Goal: Task Accomplishment & Management: Complete application form

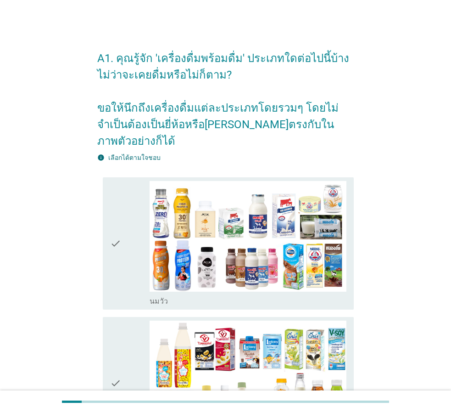
scroll to position [735, 0]
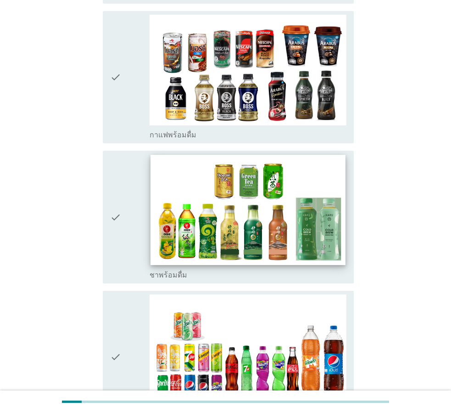
click at [254, 207] on img at bounding box center [248, 210] width 195 height 110
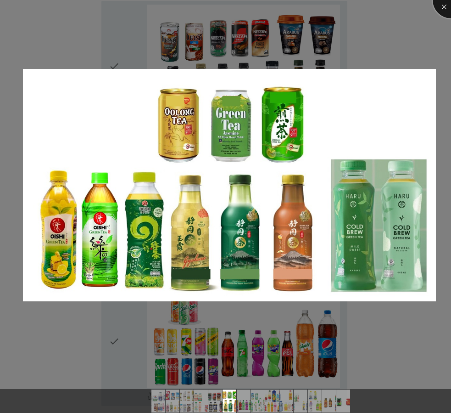
click at [444, 6] on div at bounding box center [451, 0] width 37 height 37
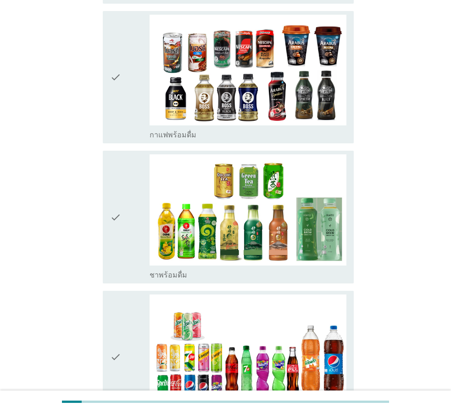
click at [114, 188] on icon "check" at bounding box center [115, 216] width 11 height 125
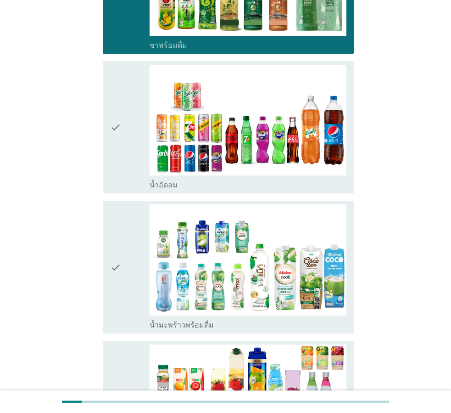
scroll to position [1148, 0]
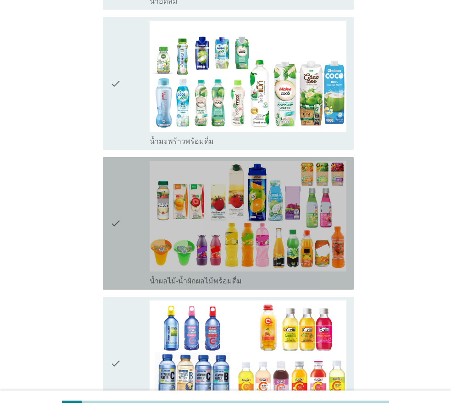
click at [117, 195] on icon "check" at bounding box center [115, 223] width 11 height 125
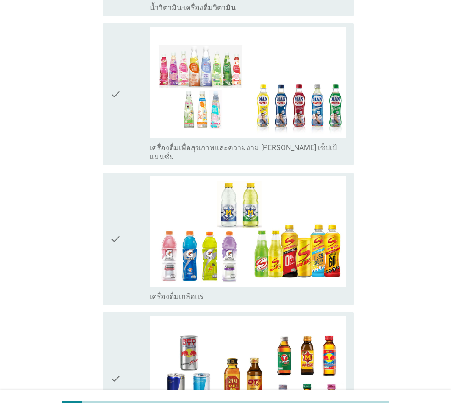
scroll to position [1791, 0]
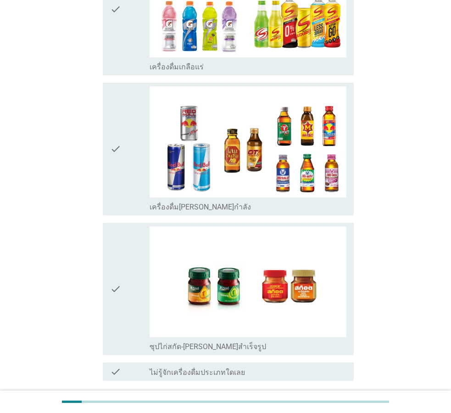
click at [115, 253] on icon "check" at bounding box center [115, 288] width 11 height 125
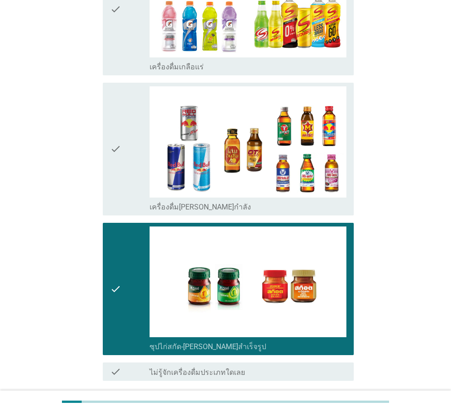
click at [329, 408] on div "ต่อไป" at bounding box center [330, 413] width 26 height 11
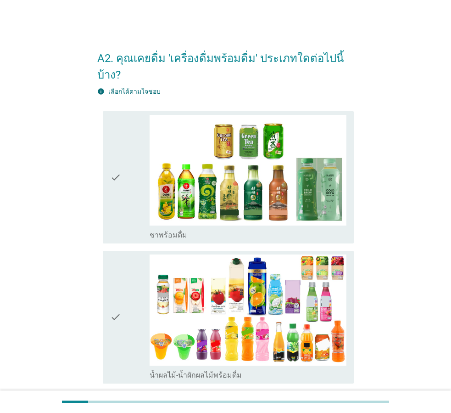
click at [118, 158] on icon "check" at bounding box center [115, 177] width 11 height 125
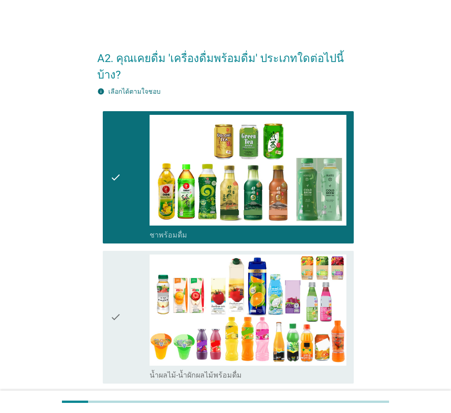
scroll to position [138, 0]
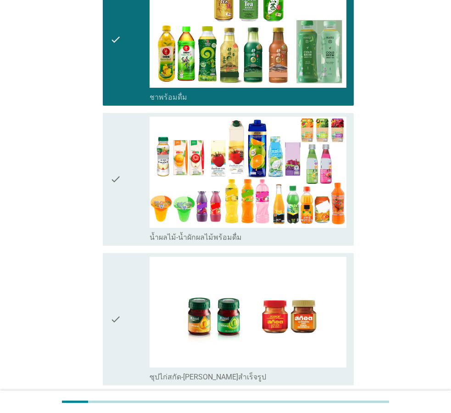
drag, startPoint x: 111, startPoint y: 284, endPoint x: 117, endPoint y: 203, distance: 81.1
click at [111, 283] on icon "check" at bounding box center [115, 319] width 11 height 125
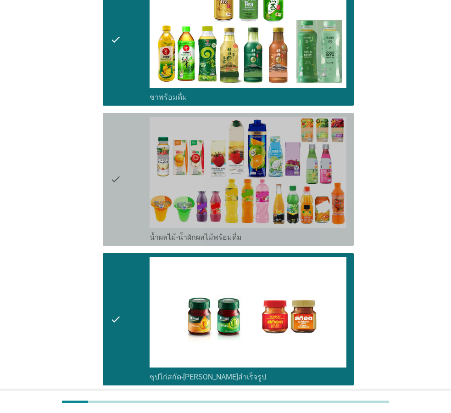
click at [122, 175] on div "check" at bounding box center [129, 179] width 39 height 125
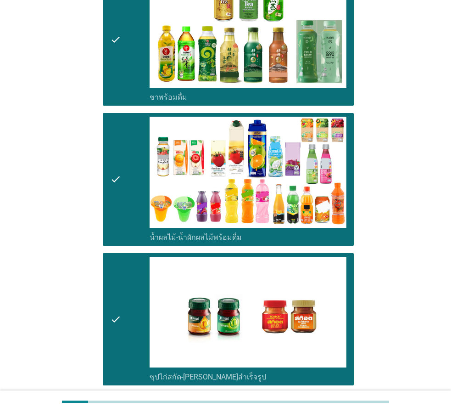
scroll to position [227, 0]
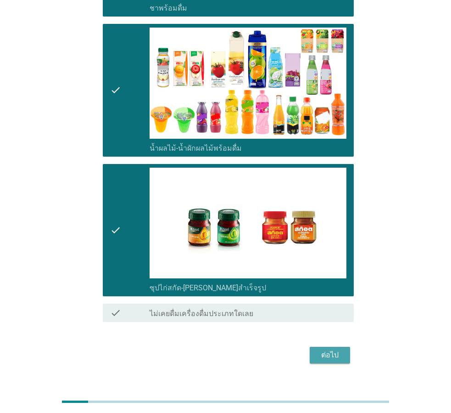
click at [333, 350] on div "ต่อไป" at bounding box center [330, 355] width 26 height 11
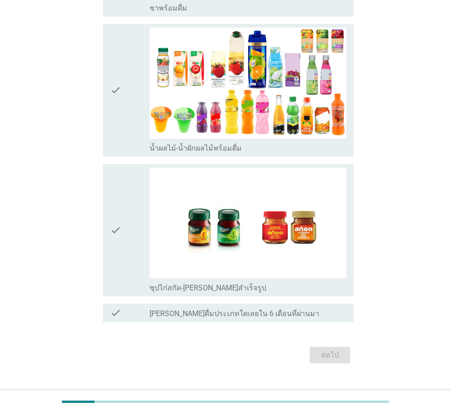
scroll to position [0, 0]
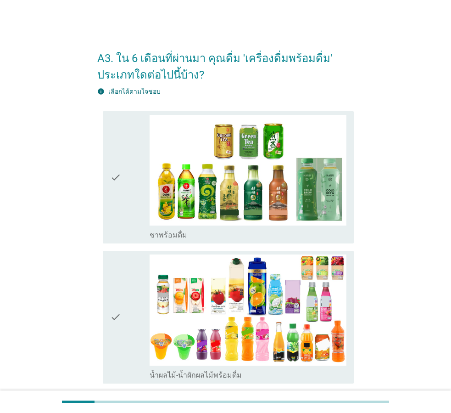
click at [121, 177] on div "check" at bounding box center [129, 177] width 39 height 125
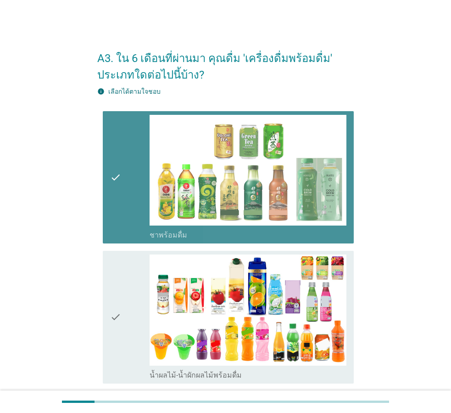
scroll to position [92, 0]
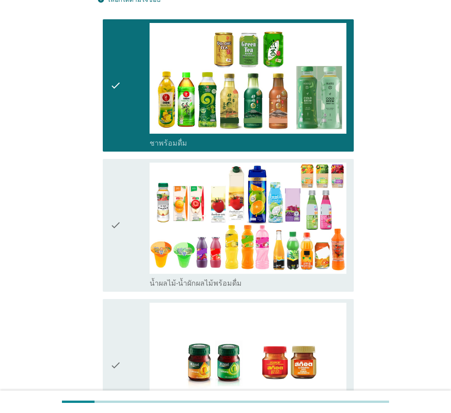
click at [124, 210] on div "check" at bounding box center [129, 225] width 39 height 125
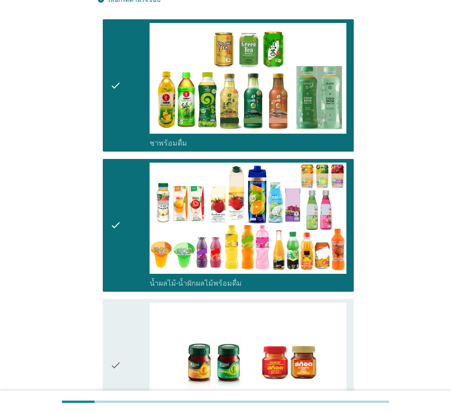
click at [127, 335] on div "check" at bounding box center [129, 365] width 39 height 125
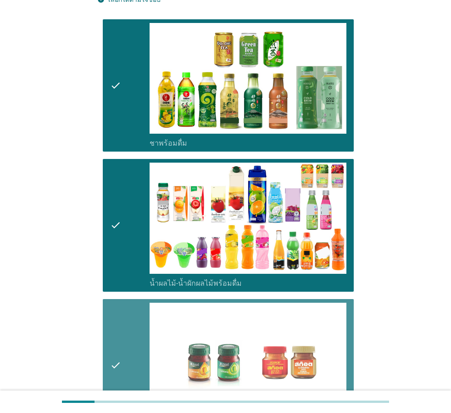
scroll to position [243, 0]
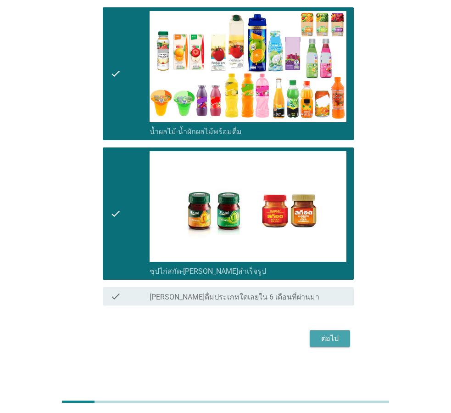
click at [322, 337] on div "ต่อไป" at bounding box center [330, 338] width 26 height 11
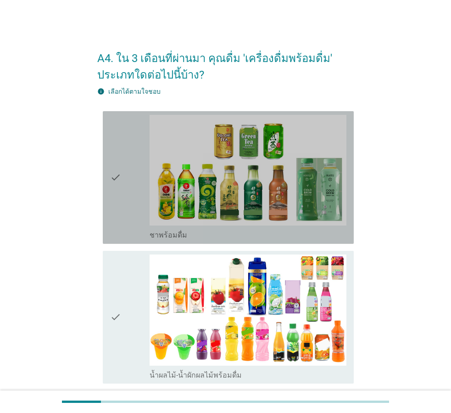
click at [132, 179] on div "check" at bounding box center [129, 177] width 39 height 125
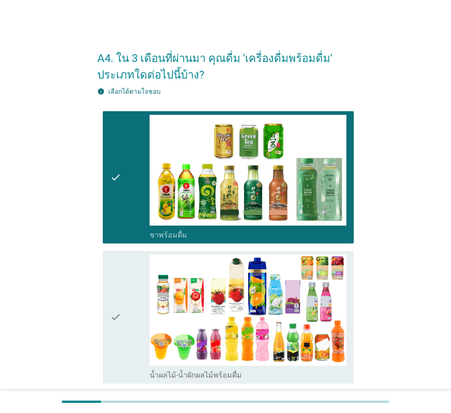
scroll to position [138, 0]
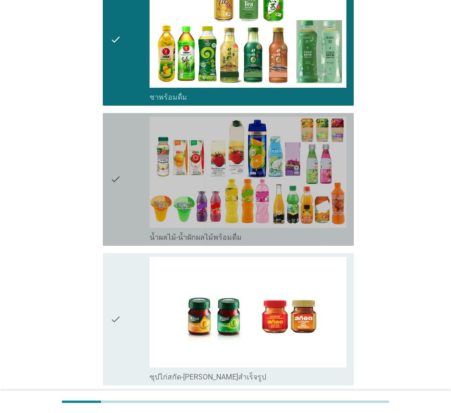
click at [124, 181] on div "check" at bounding box center [129, 179] width 39 height 125
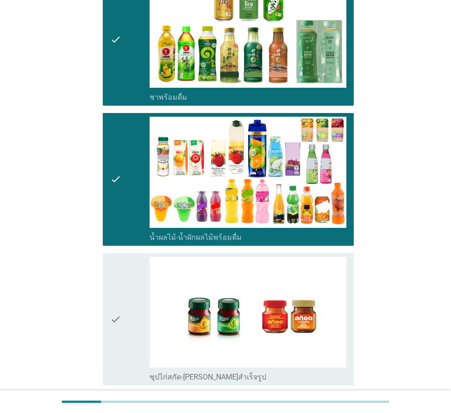
click at [127, 316] on div "check" at bounding box center [129, 319] width 39 height 125
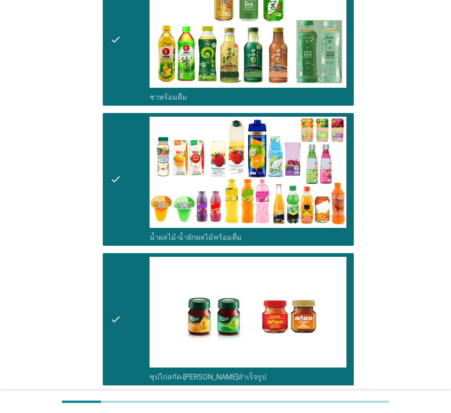
scroll to position [243, 0]
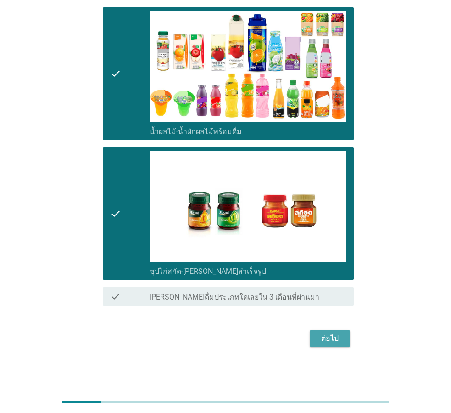
click at [326, 340] on div "ต่อไป" at bounding box center [330, 338] width 26 height 11
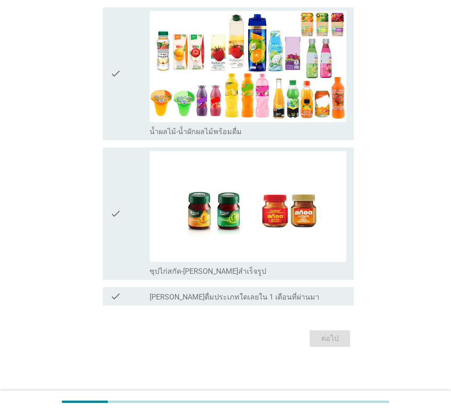
scroll to position [0, 0]
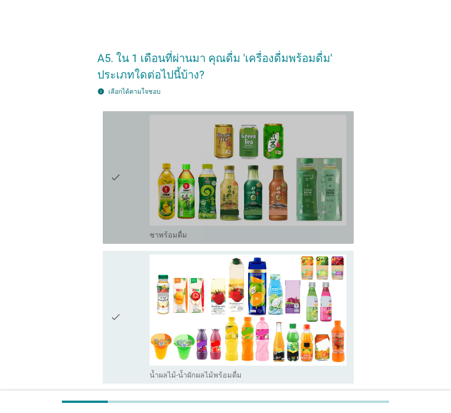
click at [137, 193] on div "check" at bounding box center [129, 177] width 39 height 125
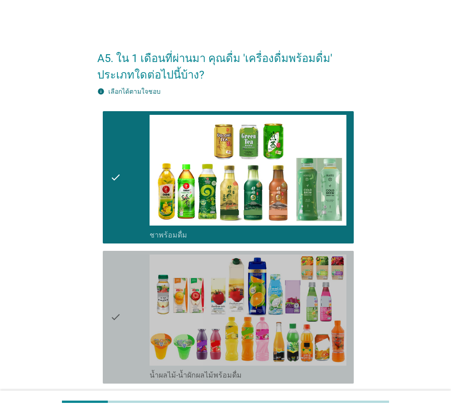
click at [121, 283] on icon "check" at bounding box center [115, 316] width 11 height 125
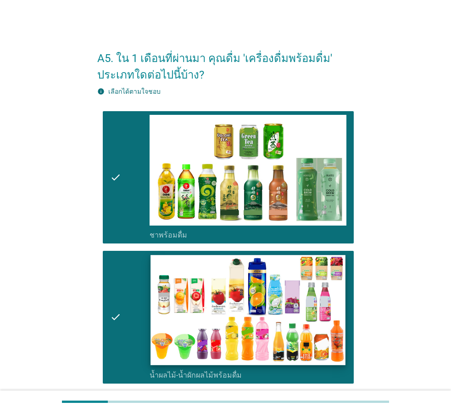
scroll to position [230, 0]
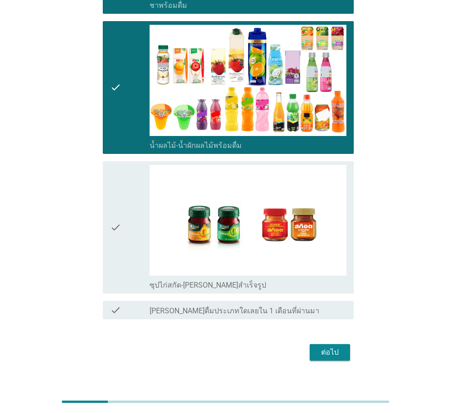
click at [133, 227] on div "check" at bounding box center [129, 227] width 39 height 125
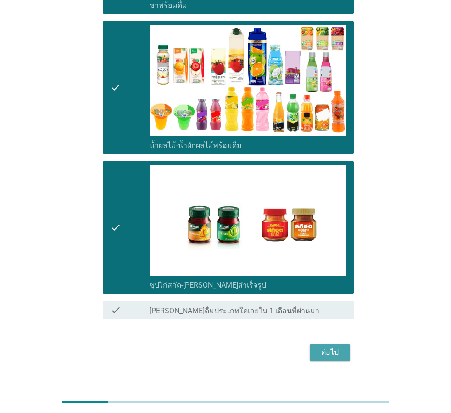
click at [336, 350] on div "ต่อไป" at bounding box center [330, 352] width 26 height 11
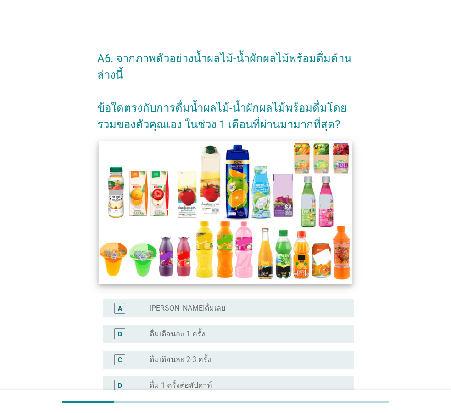
scroll to position [92, 0]
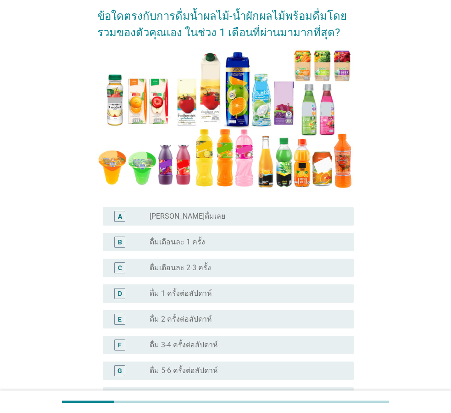
click at [218, 292] on div "radio_button_unchecked ดื่ม 1 ครั้งต่อสัปดาห์" at bounding box center [245, 293] width 190 height 9
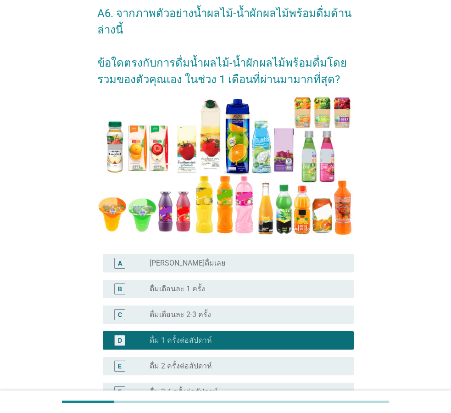
scroll to position [137, 0]
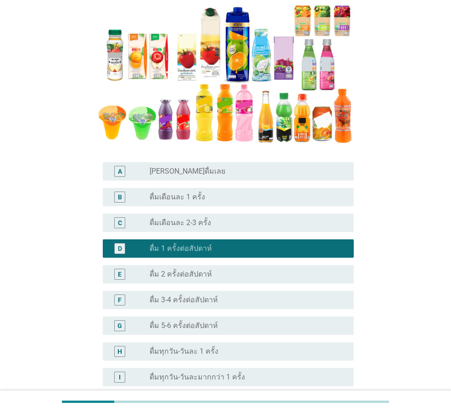
click at [225, 273] on div "radio_button_unchecked ดื่ม 2 ครั้งต่อสัปดาห์" at bounding box center [245, 274] width 190 height 9
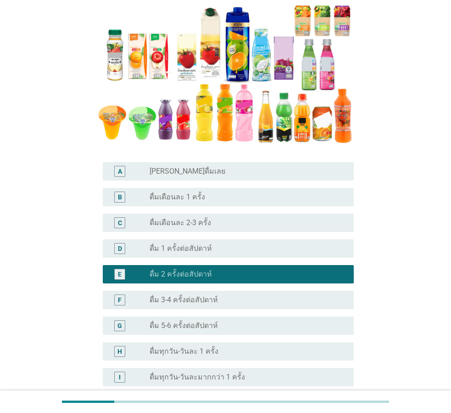
scroll to position [229, 0]
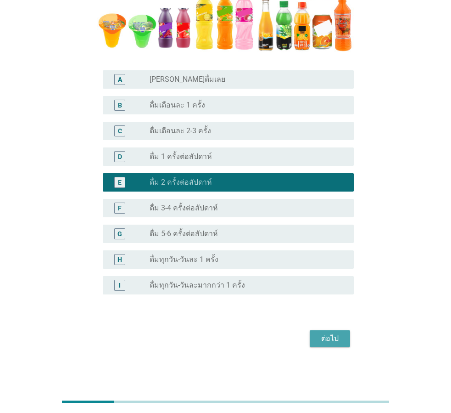
click at [322, 343] on div "ต่อไป" at bounding box center [330, 338] width 26 height 11
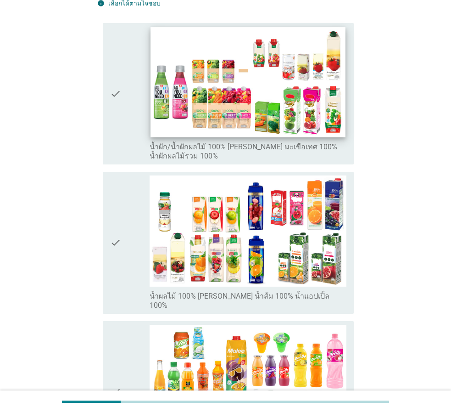
scroll to position [276, 0]
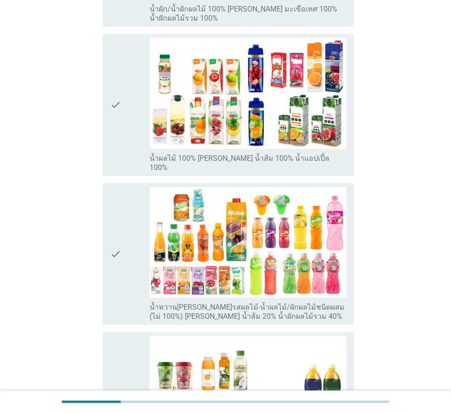
click at [133, 89] on div "check" at bounding box center [129, 105] width 39 height 135
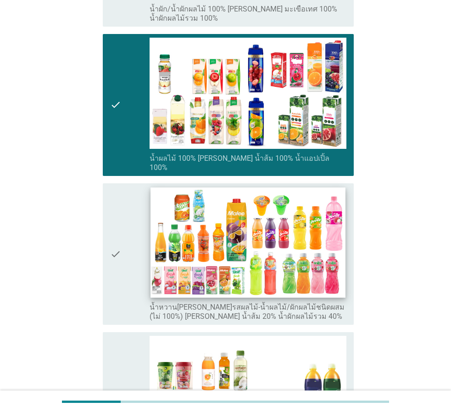
scroll to position [460, 0]
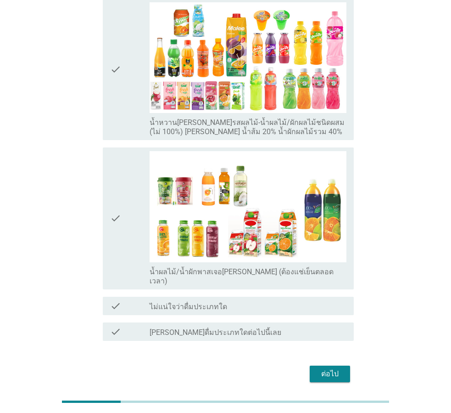
click at [330, 368] on div "ต่อไป" at bounding box center [330, 373] width 26 height 11
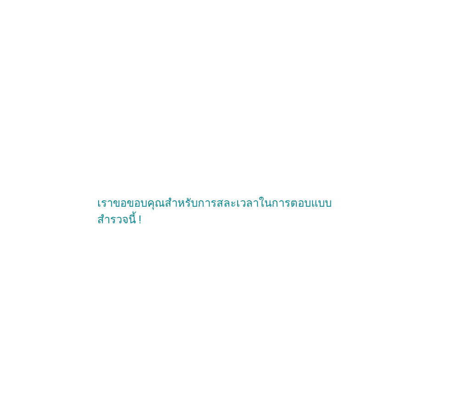
scroll to position [0, 0]
